Goal: Task Accomplishment & Management: Manage account settings

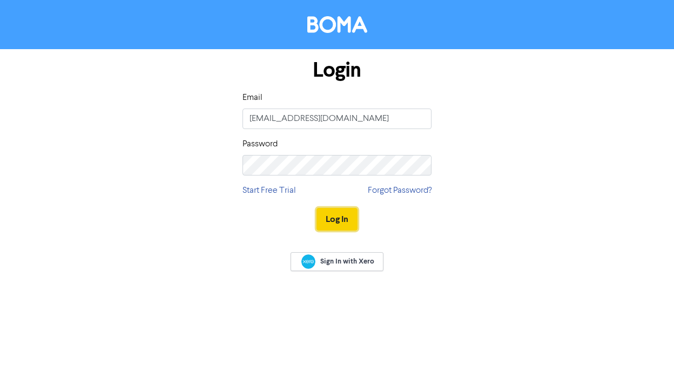
click at [330, 220] on button "Log In" at bounding box center [336, 219] width 41 height 23
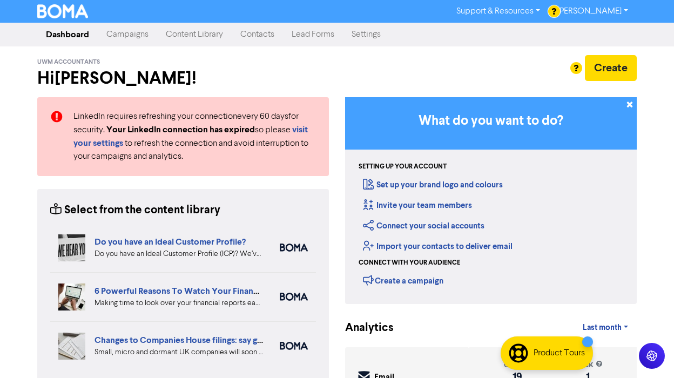
click at [621, 12] on link "[PERSON_NAME]" at bounding box center [593, 11] width 88 height 17
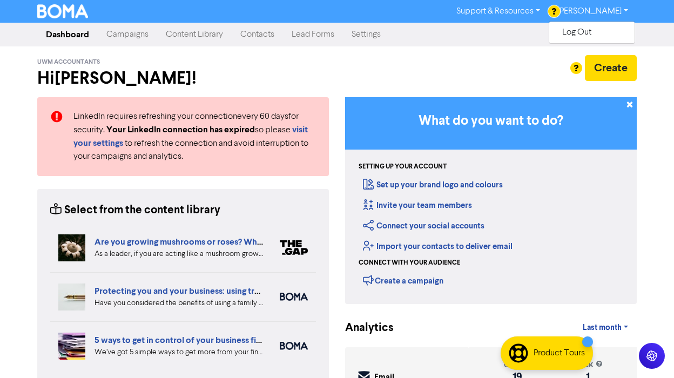
click at [542, 9] on link "Support & Resources" at bounding box center [498, 11] width 101 height 17
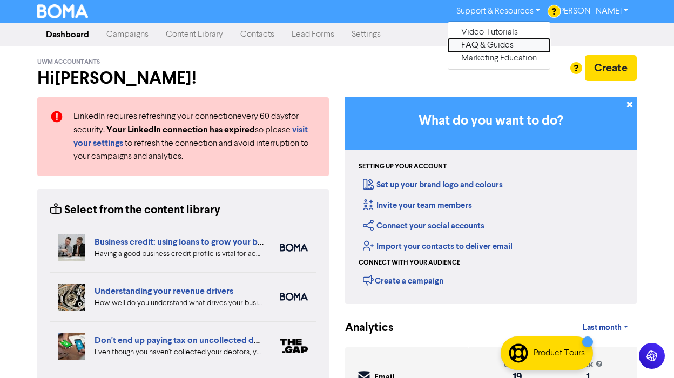
click at [493, 42] on button "FAQ & Guides" at bounding box center [498, 45] width 101 height 13
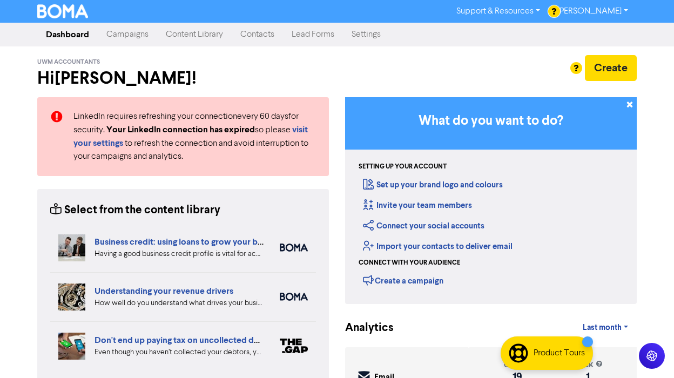
click at [255, 36] on link "Contacts" at bounding box center [257, 35] width 51 height 22
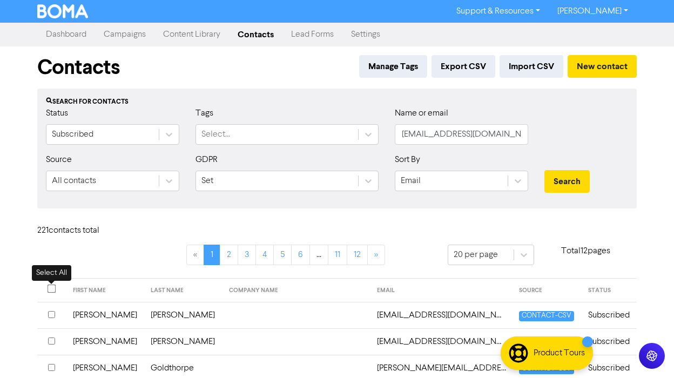
click at [50, 290] on input "checkbox" at bounding box center [52, 289] width 9 height 9
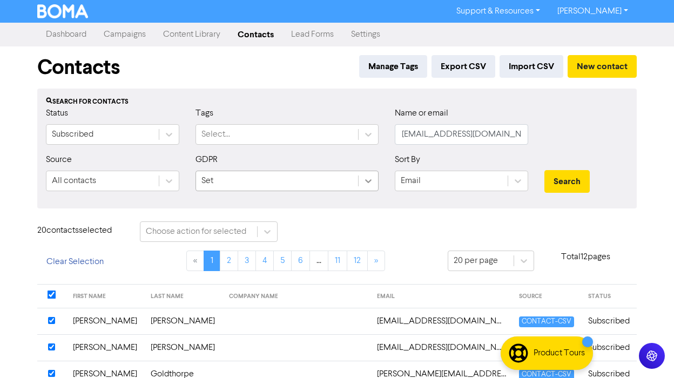
click at [370, 184] on icon at bounding box center [368, 180] width 11 height 11
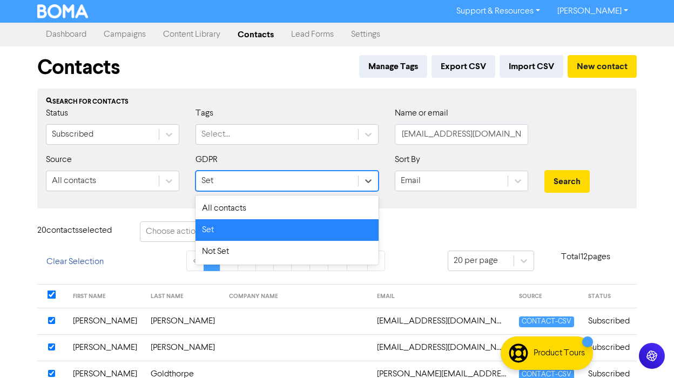
click at [345, 236] on div "Set" at bounding box center [286, 230] width 183 height 22
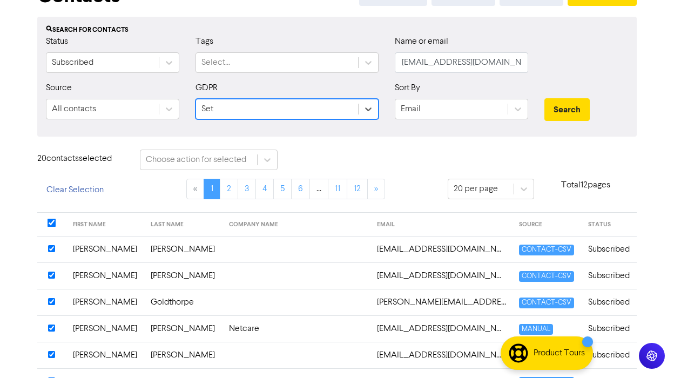
scroll to position [76, 0]
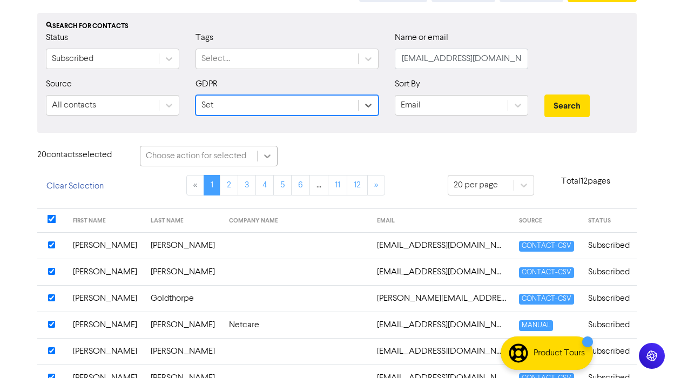
click at [270, 157] on icon at bounding box center [267, 156] width 11 height 11
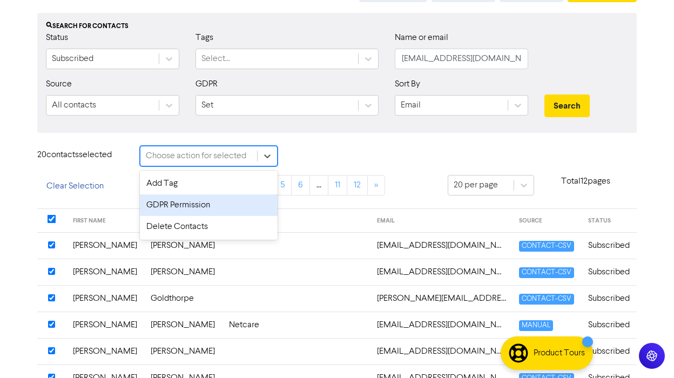
click at [226, 205] on div "GDPR Permission" at bounding box center [209, 205] width 138 height 22
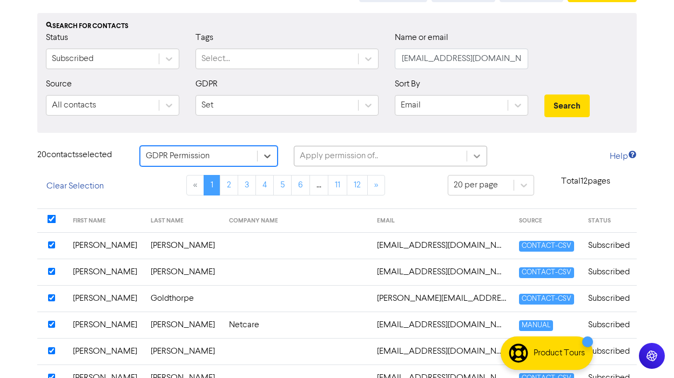
click at [477, 152] on icon at bounding box center [476, 156] width 11 height 11
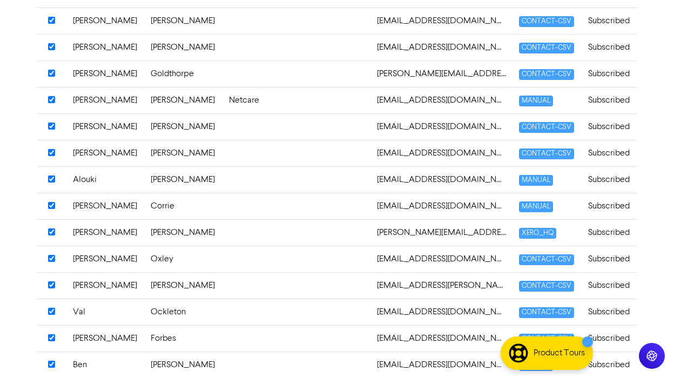
scroll to position [0, 0]
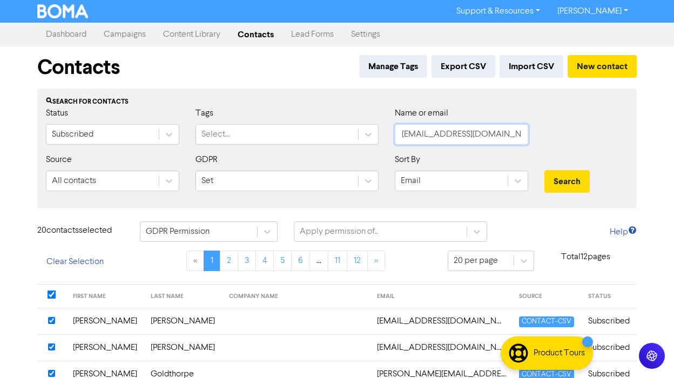
click at [466, 131] on input "[EMAIL_ADDRESS][DOMAIN_NAME]" at bounding box center [461, 134] width 133 height 21
type input "j"
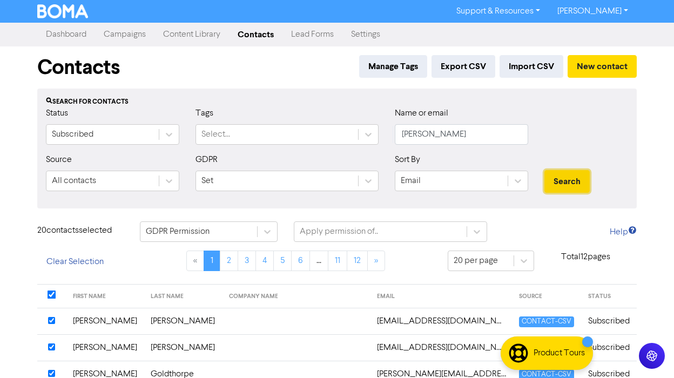
click at [560, 174] on button "Search" at bounding box center [566, 181] width 45 height 23
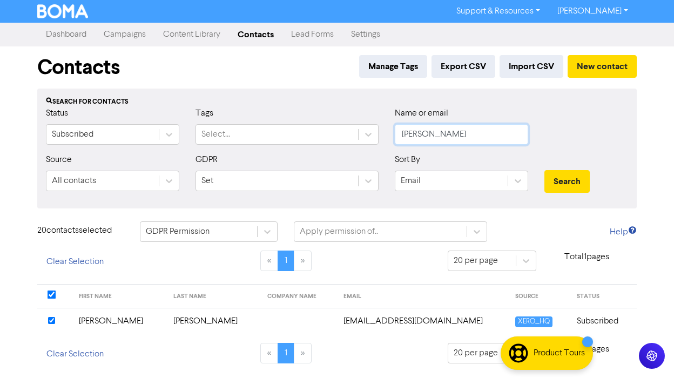
click at [477, 131] on input "[PERSON_NAME]" at bounding box center [461, 134] width 133 height 21
type input "b"
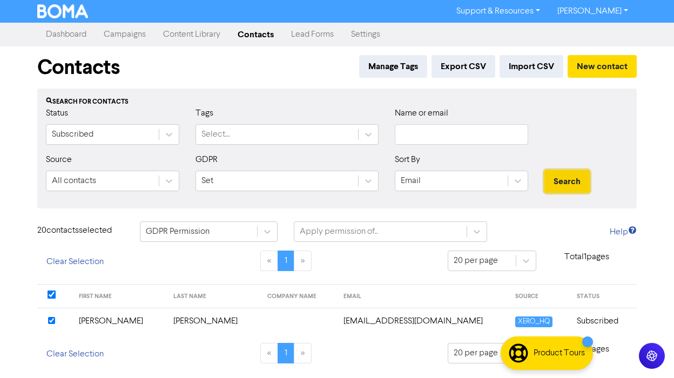
click at [574, 181] on button "Search" at bounding box center [566, 181] width 45 height 23
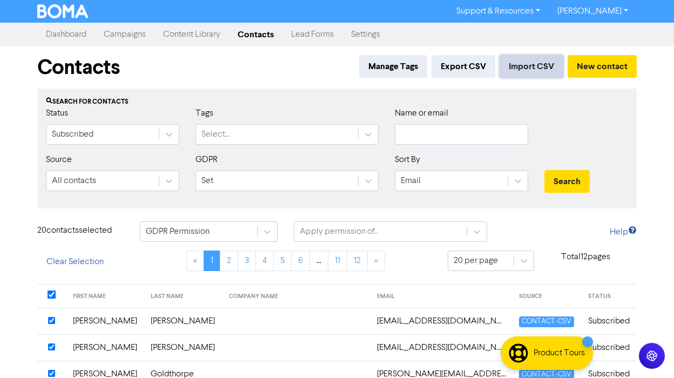
click at [534, 64] on button "Import CSV" at bounding box center [531, 66] width 64 height 23
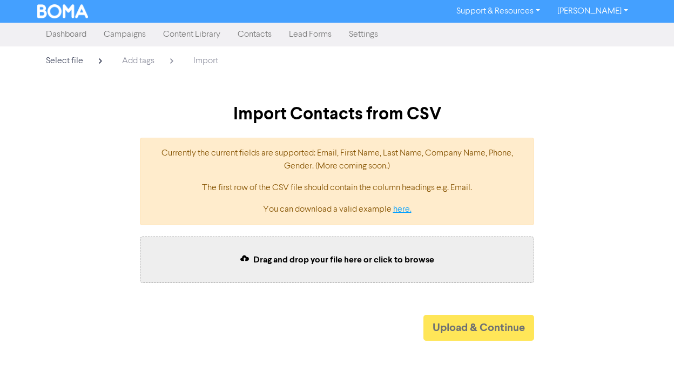
click at [407, 206] on link "here." at bounding box center [402, 209] width 18 height 9
click at [59, 58] on span "Select file" at bounding box center [64, 61] width 37 height 9
click at [251, 33] on link "Contacts" at bounding box center [254, 35] width 51 height 22
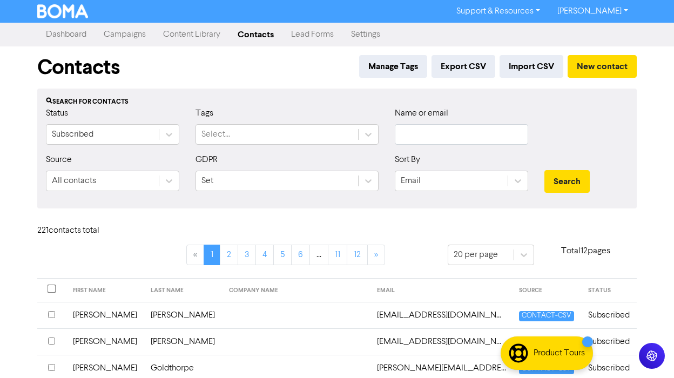
click at [251, 33] on link "Contacts" at bounding box center [255, 35] width 53 height 22
click at [400, 227] on div "221 contact s total" at bounding box center [336, 232] width 615 height 23
